Goal: Task Accomplishment & Management: Manage account settings

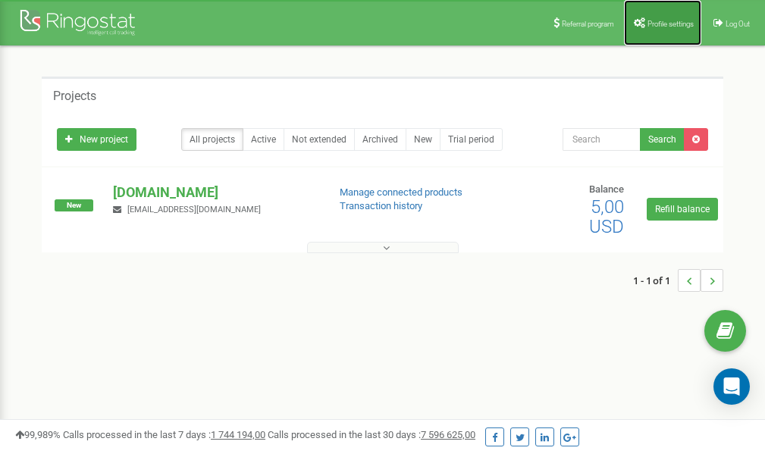
click at [658, 21] on span "Profile settings" at bounding box center [670, 24] width 46 height 8
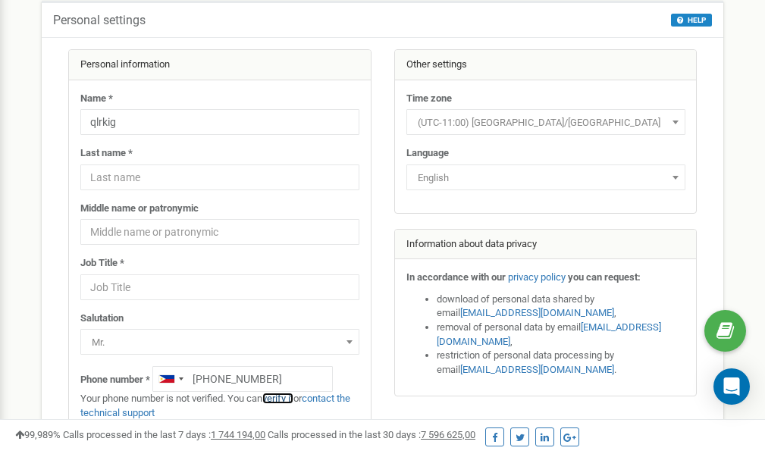
click at [283, 399] on link "verify it" at bounding box center [277, 398] width 31 height 11
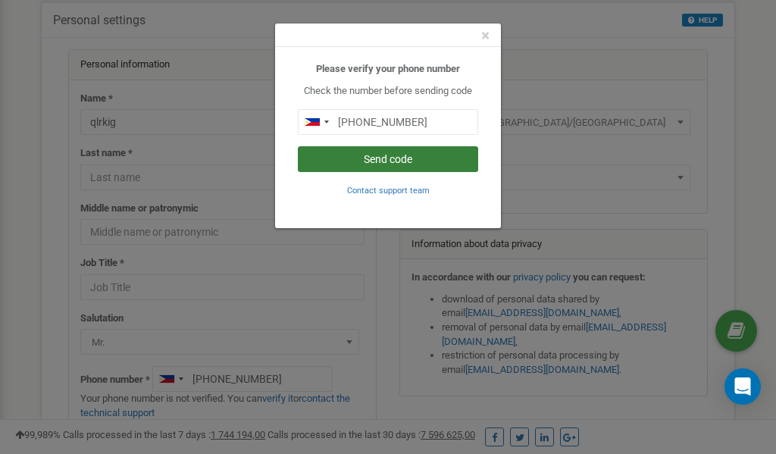
click at [384, 161] on button "Send code" at bounding box center [388, 159] width 180 height 26
